Goal: Task Accomplishment & Management: Use online tool/utility

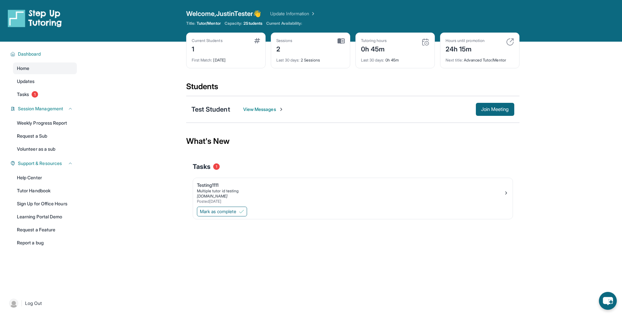
click at [151, 83] on main "Current Students 1 First Match : [DATE] Sessions 2 Last 30 days : 2 Sessions Tu…" at bounding box center [352, 143] width 539 height 203
click at [101, 15] on div "Open sidebar Welcome, JustinTester 👋 Update Information Title: Tutor/Mentor Cap…" at bounding box center [311, 21] width 622 height 42
click at [497, 107] on span "Join Meeting" at bounding box center [495, 109] width 28 height 4
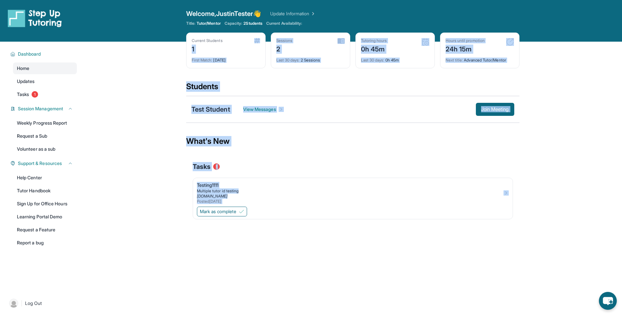
drag, startPoint x: 135, startPoint y: 56, endPoint x: 504, endPoint y: 207, distance: 398.8
click at [504, 207] on main "Current Students 1 First Match : [DATE] Sessions 2 Last 30 days : 2 Sessions Tu…" at bounding box center [352, 143] width 539 height 203
click at [577, 116] on main "Current Students 1 First Match : [DATE] Sessions 2 Last 30 days : 2 Sessions Tu…" at bounding box center [352, 143] width 539 height 203
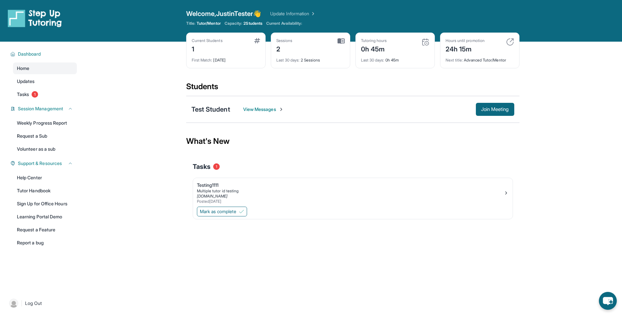
drag, startPoint x: 192, startPoint y: 120, endPoint x: 287, endPoint y: 121, distance: 95.1
click at [280, 122] on div "Test Student View Messages Join Meeting" at bounding box center [352, 109] width 333 height 27
click at [290, 121] on div "Test Student View Messages Join Meeting" at bounding box center [352, 109] width 333 height 27
drag, startPoint x: 186, startPoint y: 84, endPoint x: 555, endPoint y: 127, distance: 371.4
click at [555, 127] on main "Current Students 1 First Match : [DATE] Sessions 2 Last 30 days : 2 Sessions Tu…" at bounding box center [352, 143] width 539 height 203
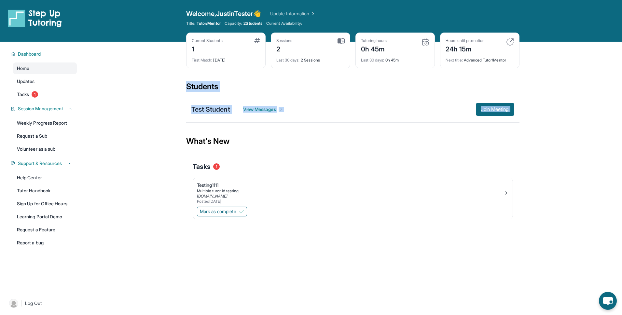
drag, startPoint x: 555, startPoint y: 127, endPoint x: 532, endPoint y: 122, distance: 23.2
click at [551, 126] on main "Current Students 1 First Match : [DATE] Sessions 2 Last 30 days : 2 Sessions Tu…" at bounding box center [352, 143] width 539 height 203
